Goal: Information Seeking & Learning: Learn about a topic

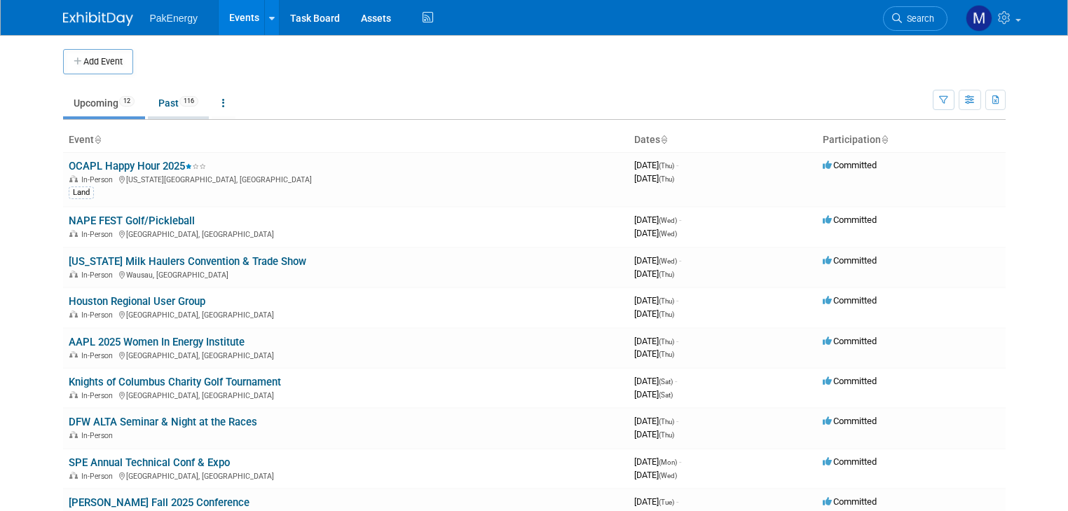
click at [156, 101] on link "Past 116" at bounding box center [178, 103] width 61 height 27
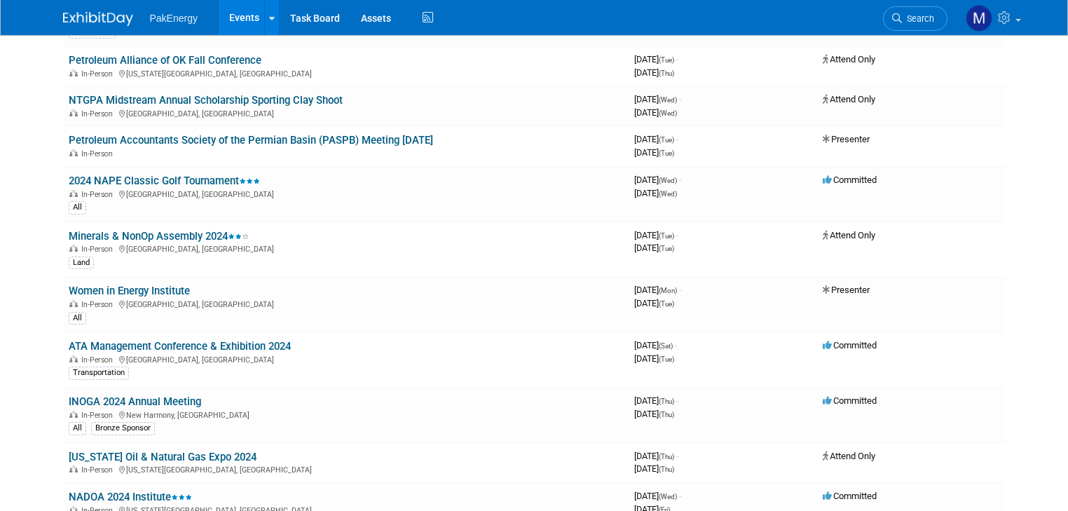
scroll to position [2105, 0]
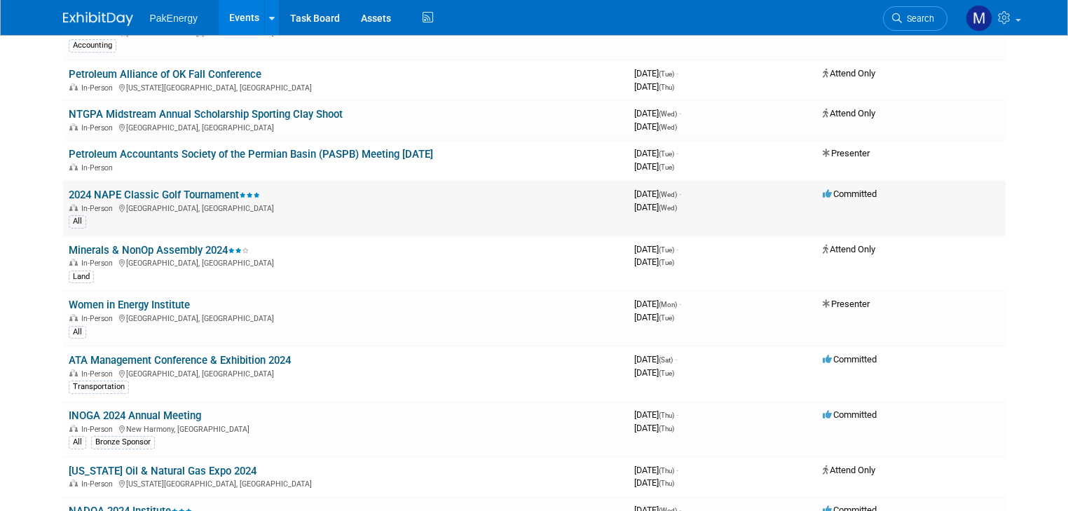
click at [165, 189] on link "2024 NAPE Classic Golf Tournament" at bounding box center [164, 195] width 191 height 13
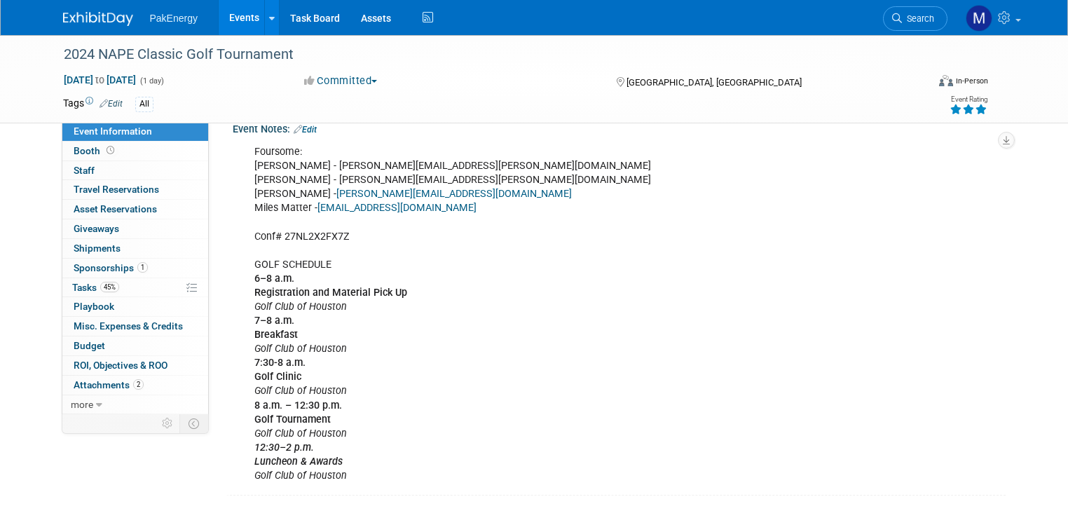
scroll to position [294, 0]
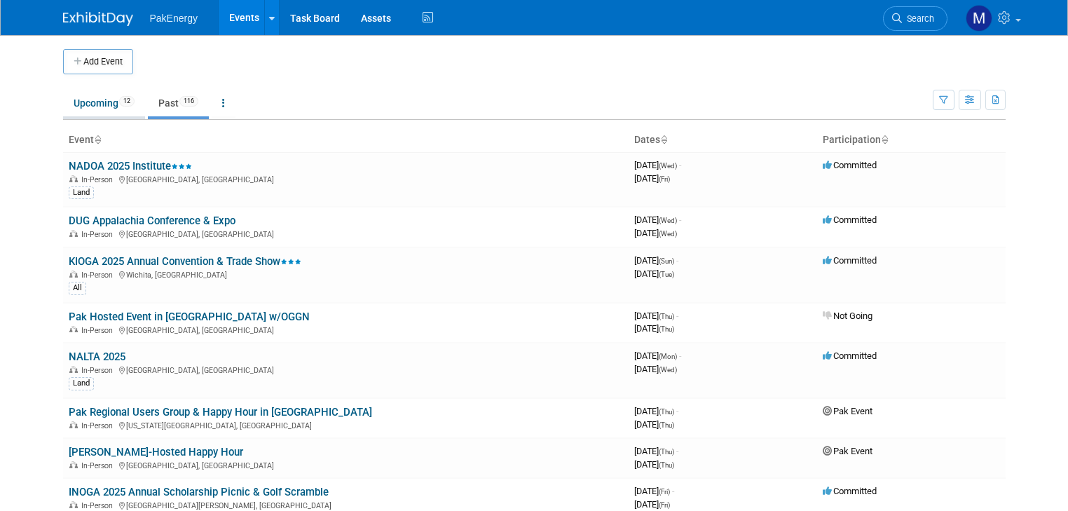
click at [73, 97] on link "Upcoming 12" at bounding box center [104, 103] width 82 height 27
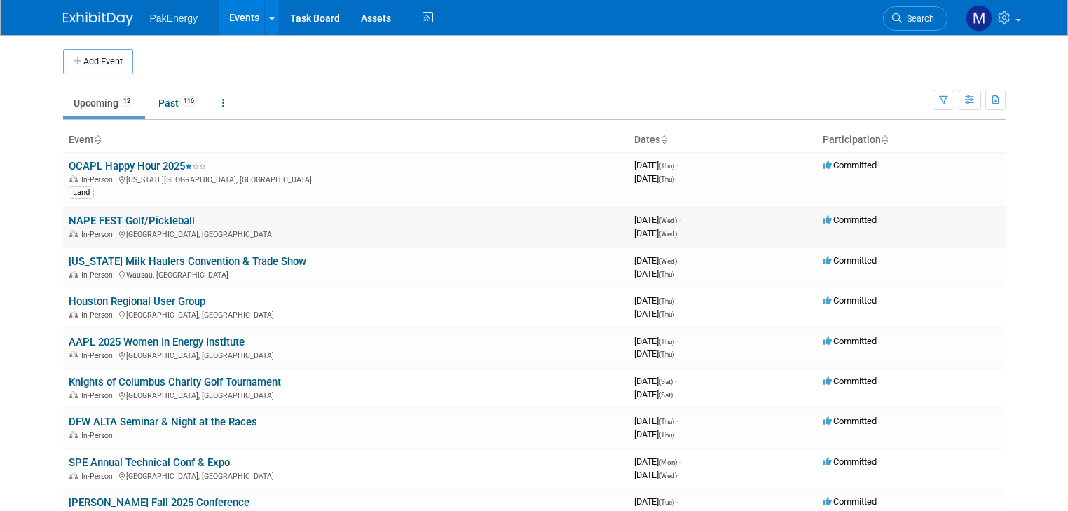
click at [108, 228] on div "In-Person [GEOGRAPHIC_DATA], [GEOGRAPHIC_DATA]" at bounding box center [346, 233] width 554 height 11
click at [115, 216] on link "NAPE FEST Golf/Pickleball" at bounding box center [132, 220] width 126 height 13
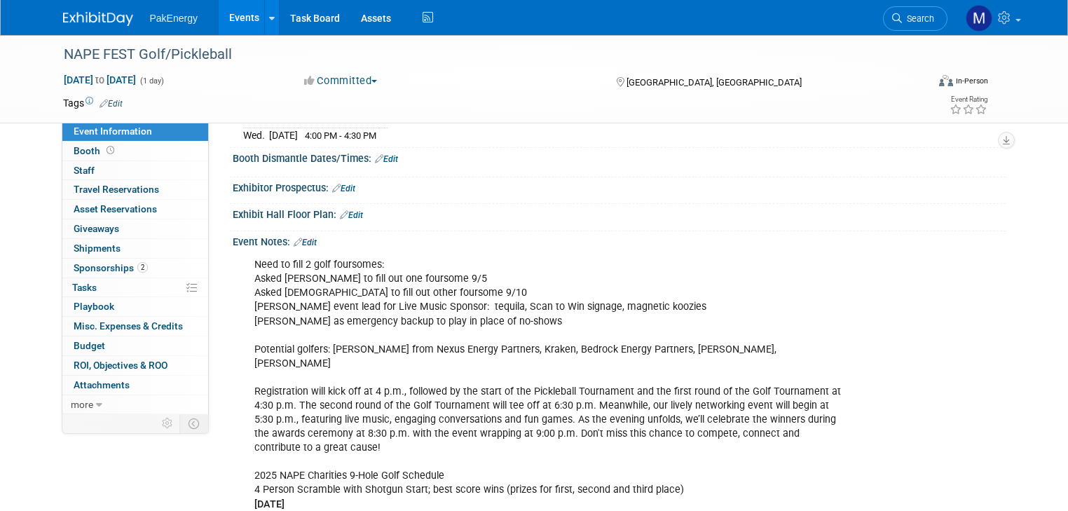
scroll to position [235, 0]
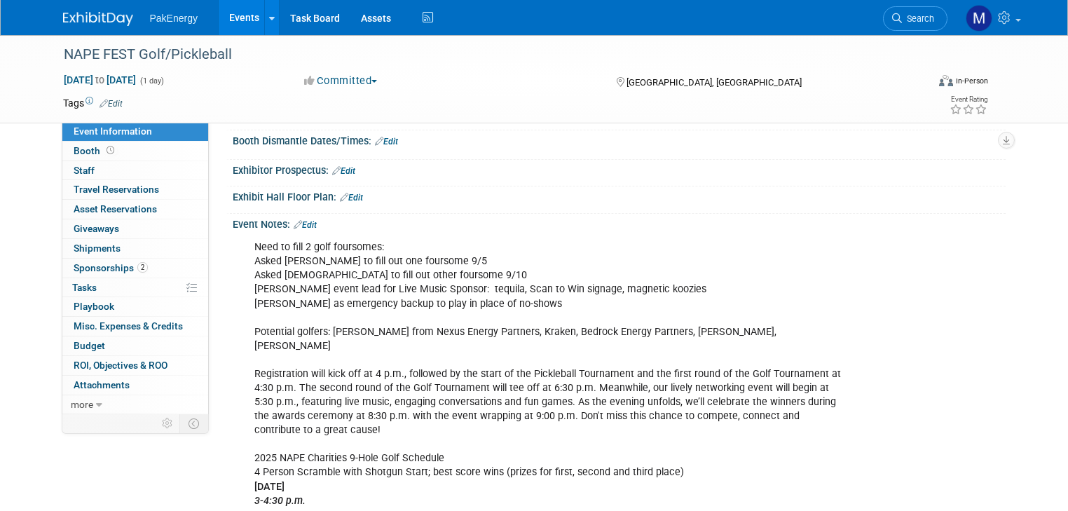
click at [446, 264] on div "Need to fill 2 golf foursomes: Asked [PERSON_NAME] to fill out one foursome 9/5…" at bounding box center [550, 493] width 611 height 521
click at [298, 230] on link "Edit" at bounding box center [305, 225] width 23 height 10
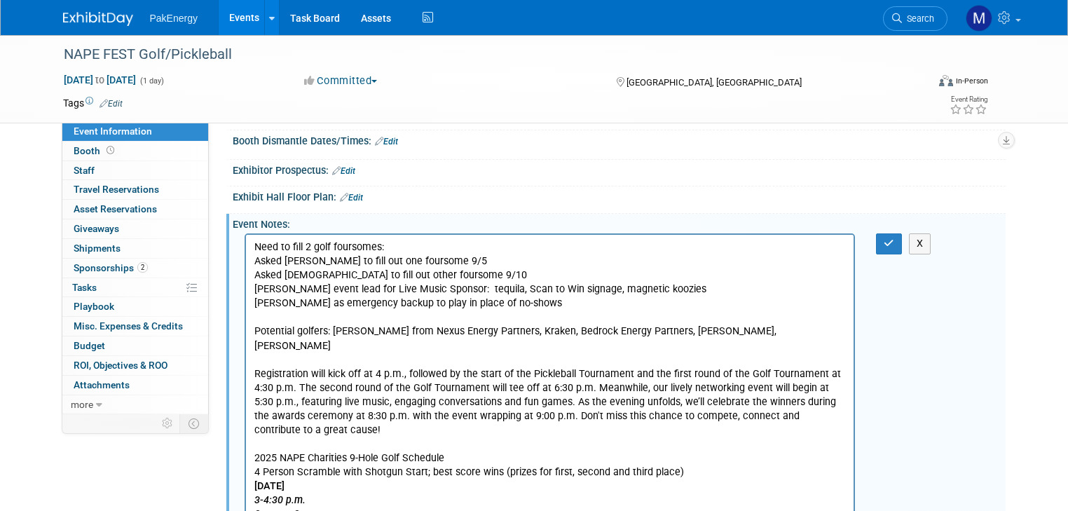
scroll to position [0, 0]
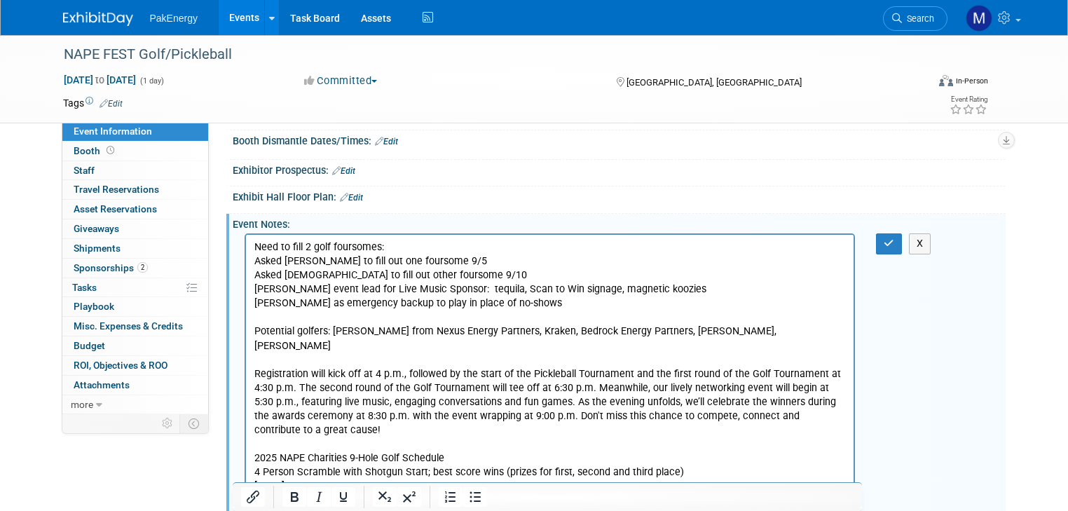
click at [444, 260] on p "Need to fill 2 golf foursomes: Asked [PERSON_NAME] to fill out one foursome 9/5…" at bounding box center [550, 493] width 592 height 507
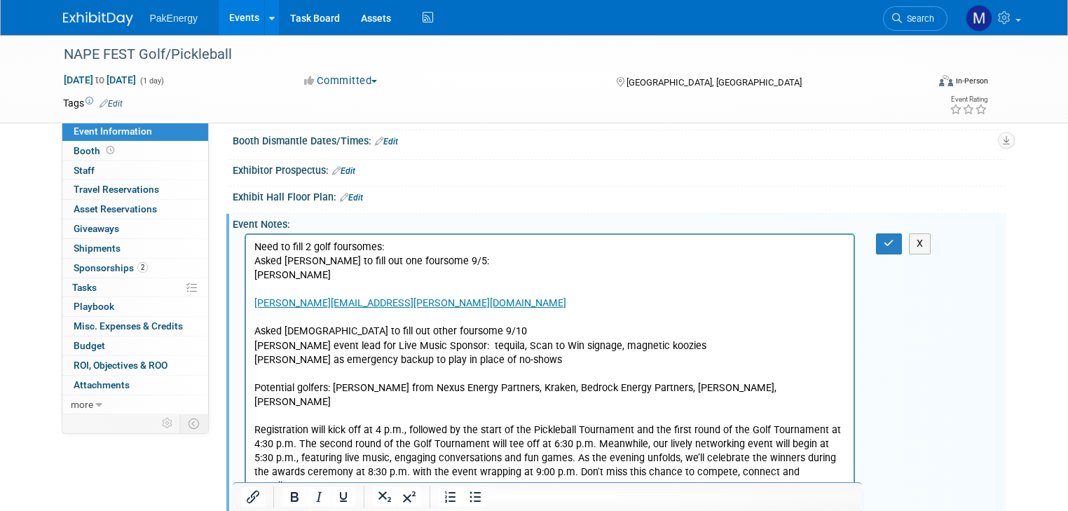
click at [462, 262] on p "Need to fill 2 golf foursomes: Asked [PERSON_NAME] to fill out one foursome 9/5:" at bounding box center [550, 254] width 592 height 28
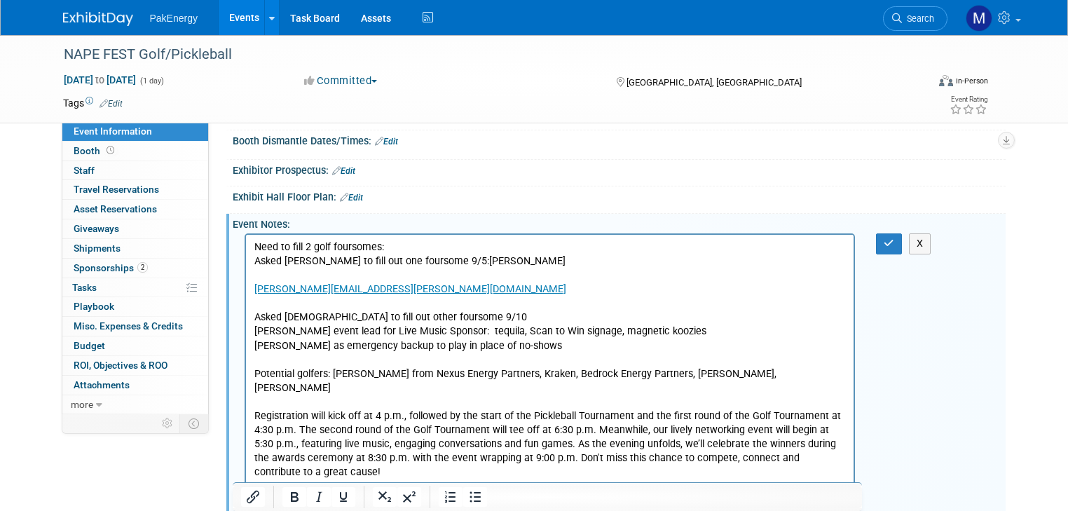
click at [538, 264] on p "Need to fill 2 golf foursomes: Asked [PERSON_NAME] to fill out one foursome 9/5…" at bounding box center [550, 254] width 592 height 28
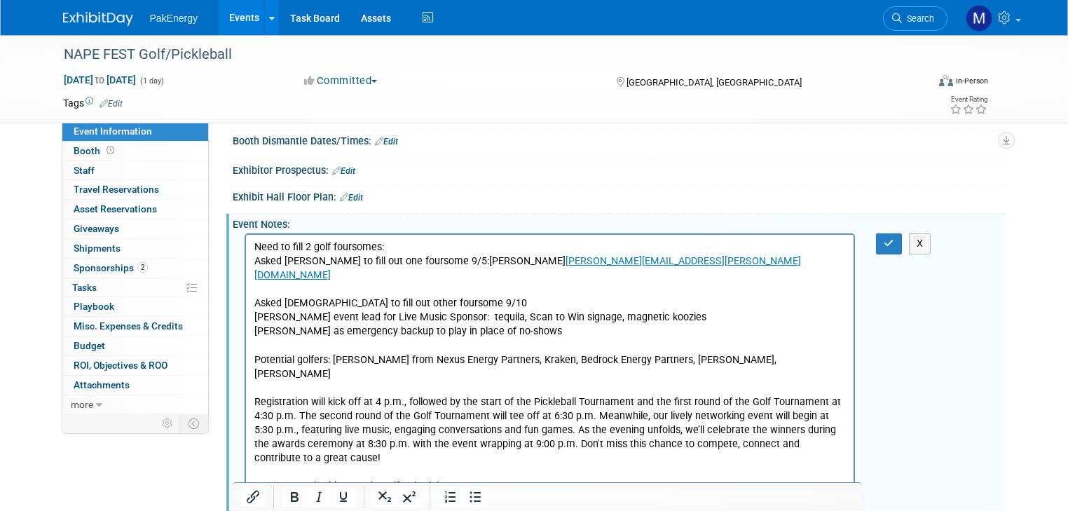
click at [445, 261] on p "Need to fill 2 golf foursomes: Asked [PERSON_NAME] to fill out one foursome 9/5…" at bounding box center [550, 261] width 592 height 42
